Goal: Find specific page/section: Find specific page/section

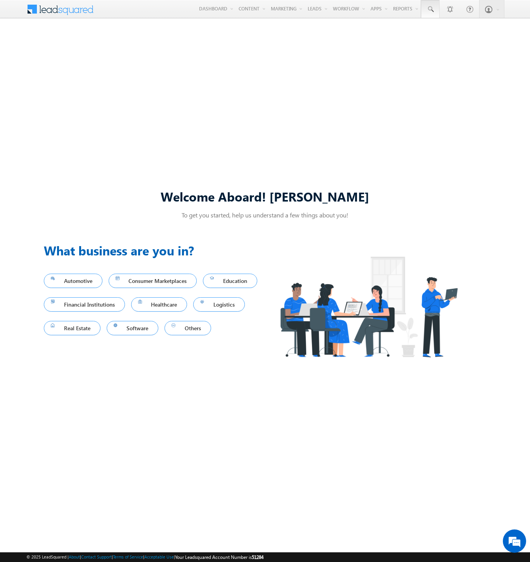
click at [430, 9] on span at bounding box center [430, 9] width 8 height 8
type input "8965231557"
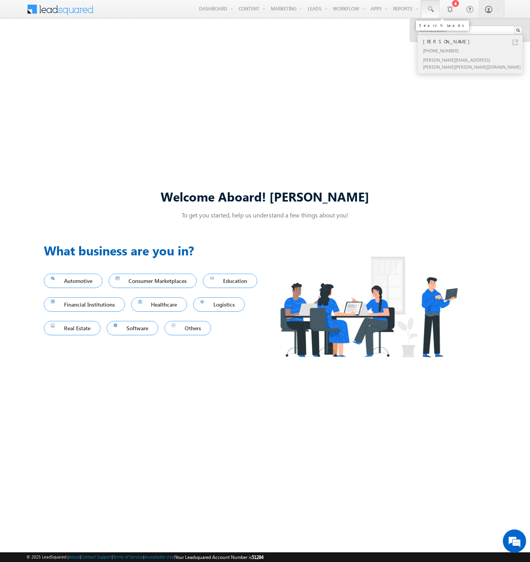
click at [473, 42] on div "Ranjeet Wunsch" at bounding box center [473, 41] width 104 height 9
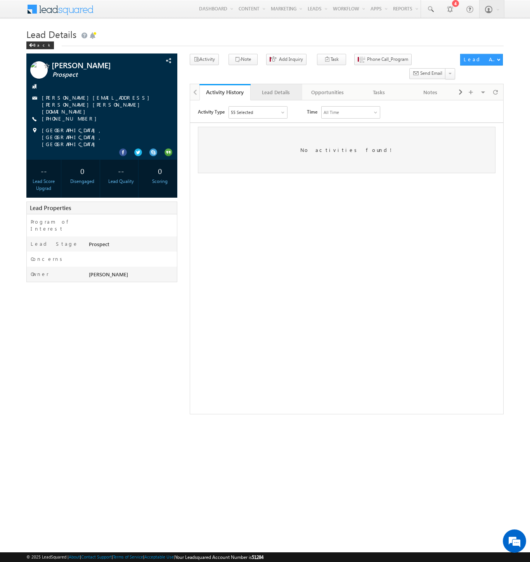
click at [276, 88] on div "Lead Details" at bounding box center [276, 92] width 38 height 9
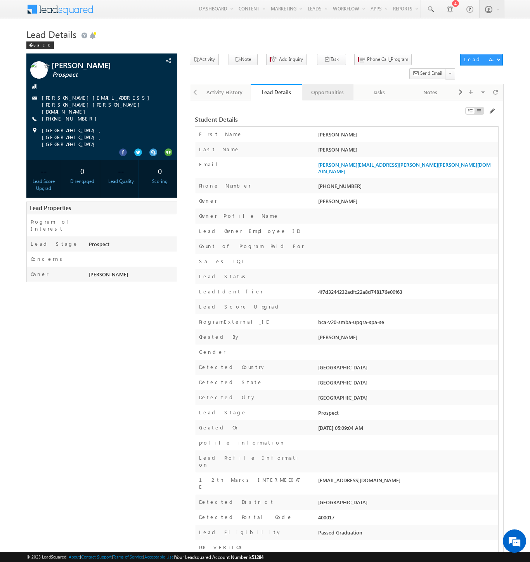
click at [327, 88] on div "Opportunities" at bounding box center [327, 92] width 38 height 9
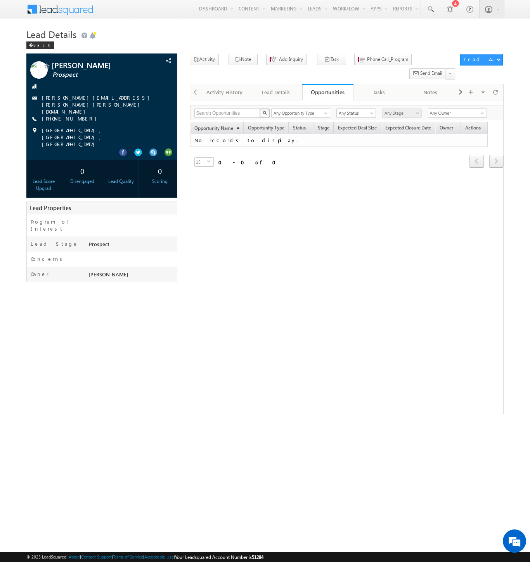
click at [65, 8] on span at bounding box center [65, 9] width 56 height 14
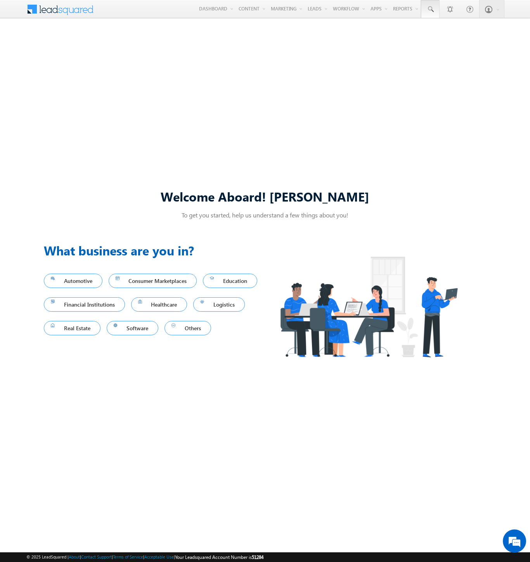
click at [430, 9] on span at bounding box center [430, 9] width 8 height 8
type input "8914941863"
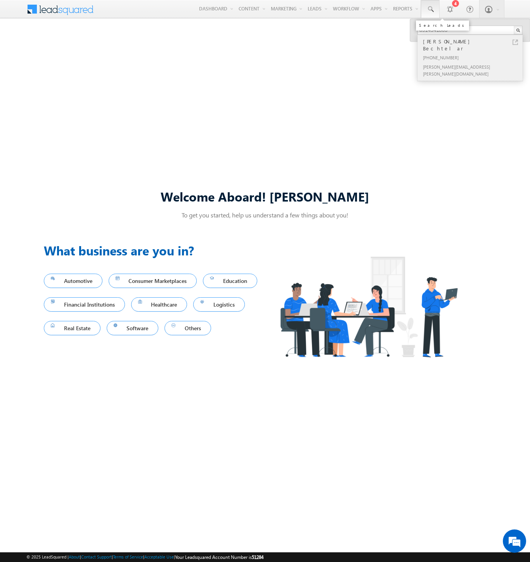
click at [473, 42] on div "[PERSON_NAME] Bechtelar" at bounding box center [473, 45] width 104 height 16
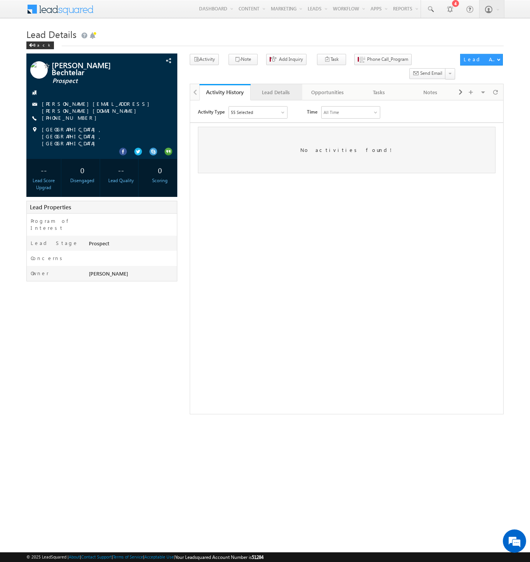
click at [276, 88] on div "Lead Details" at bounding box center [276, 92] width 38 height 9
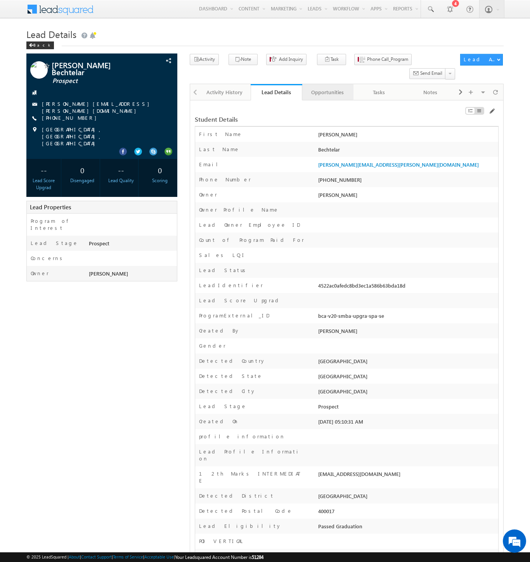
click at [327, 88] on div "Opportunities" at bounding box center [327, 92] width 38 height 9
